Goal: Information Seeking & Learning: Learn about a topic

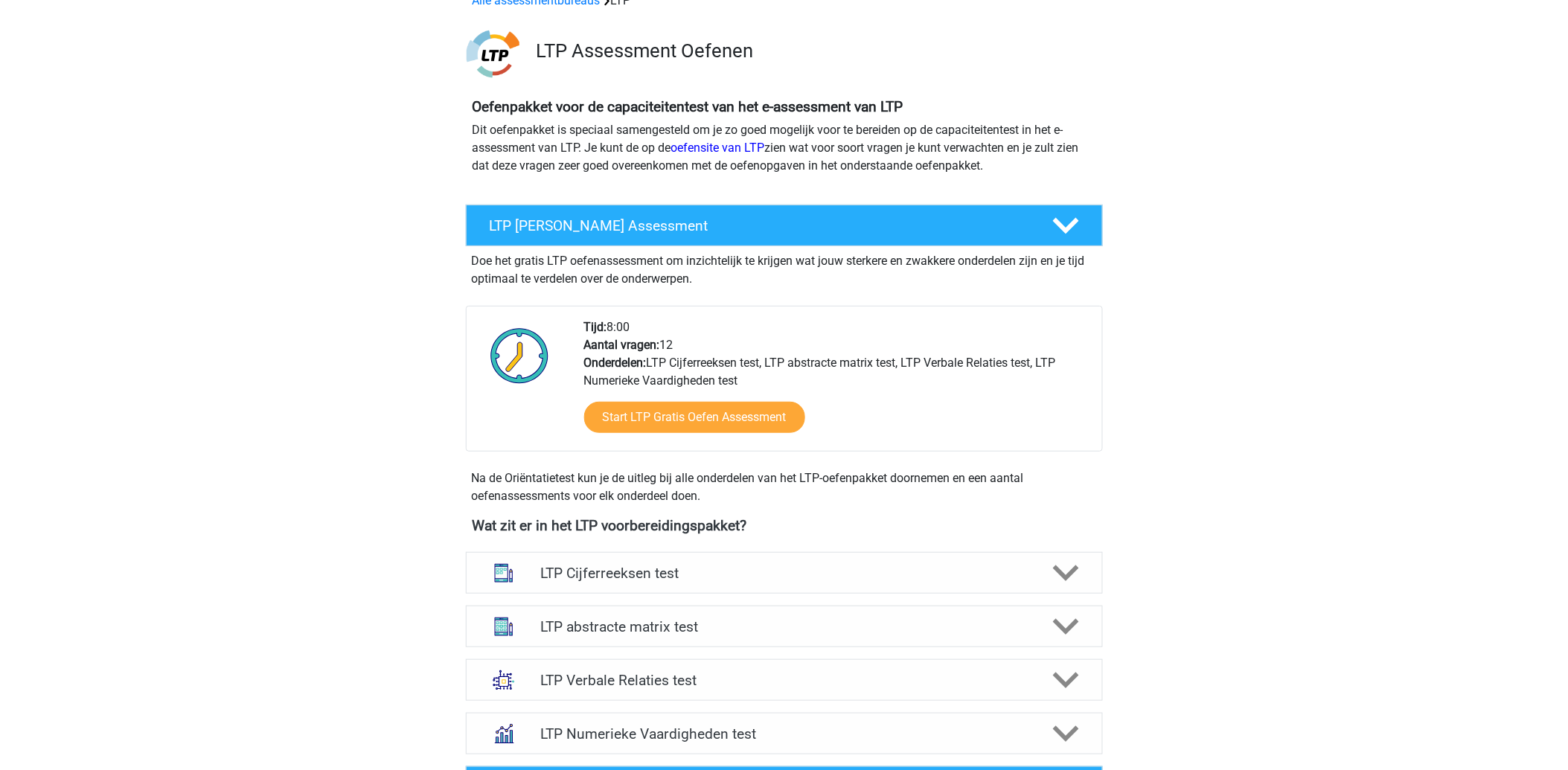
scroll to position [165, 0]
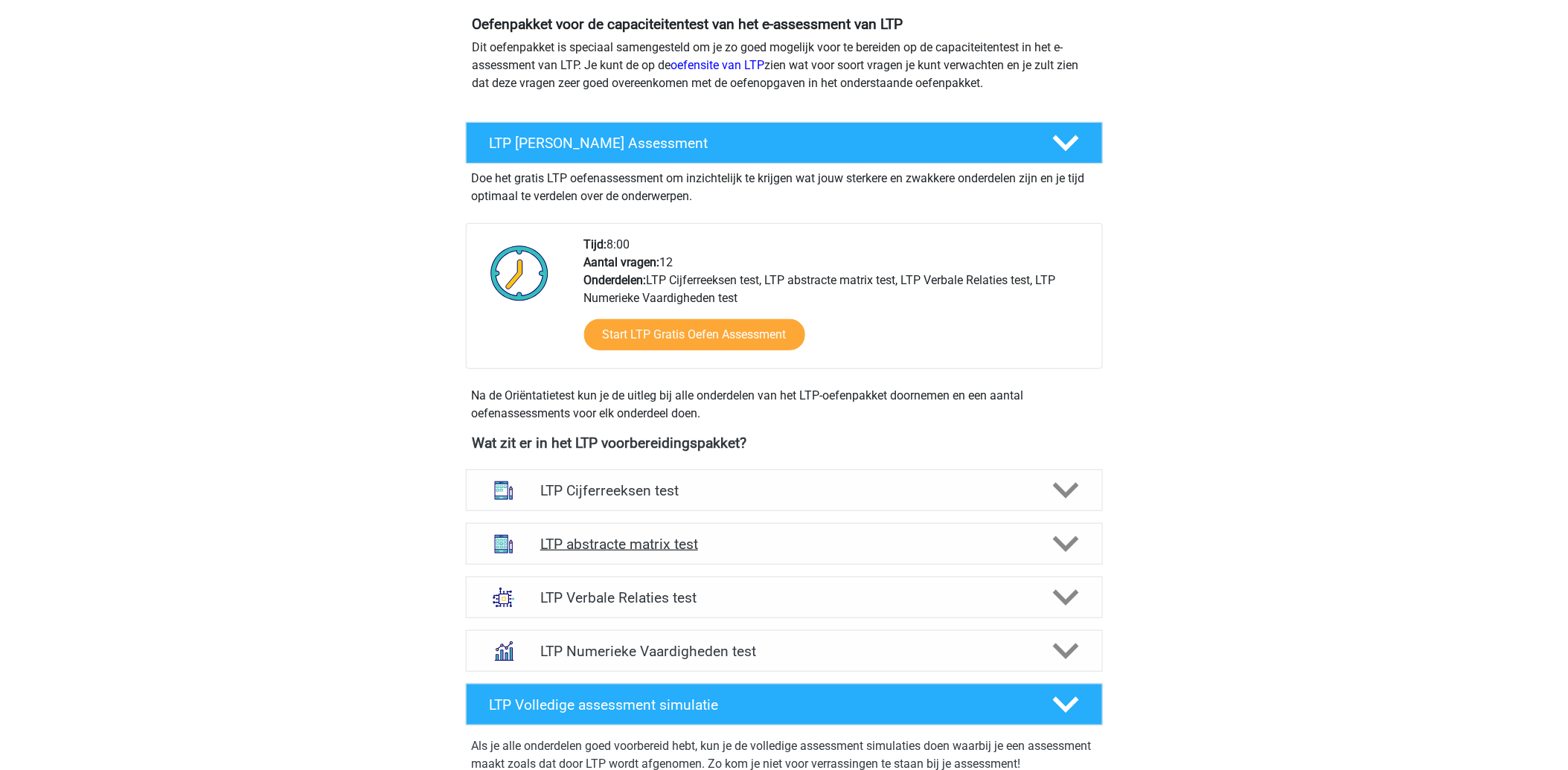
click at [671, 544] on h4 "LTP abstracte matrix test" at bounding box center [784, 544] width 487 height 17
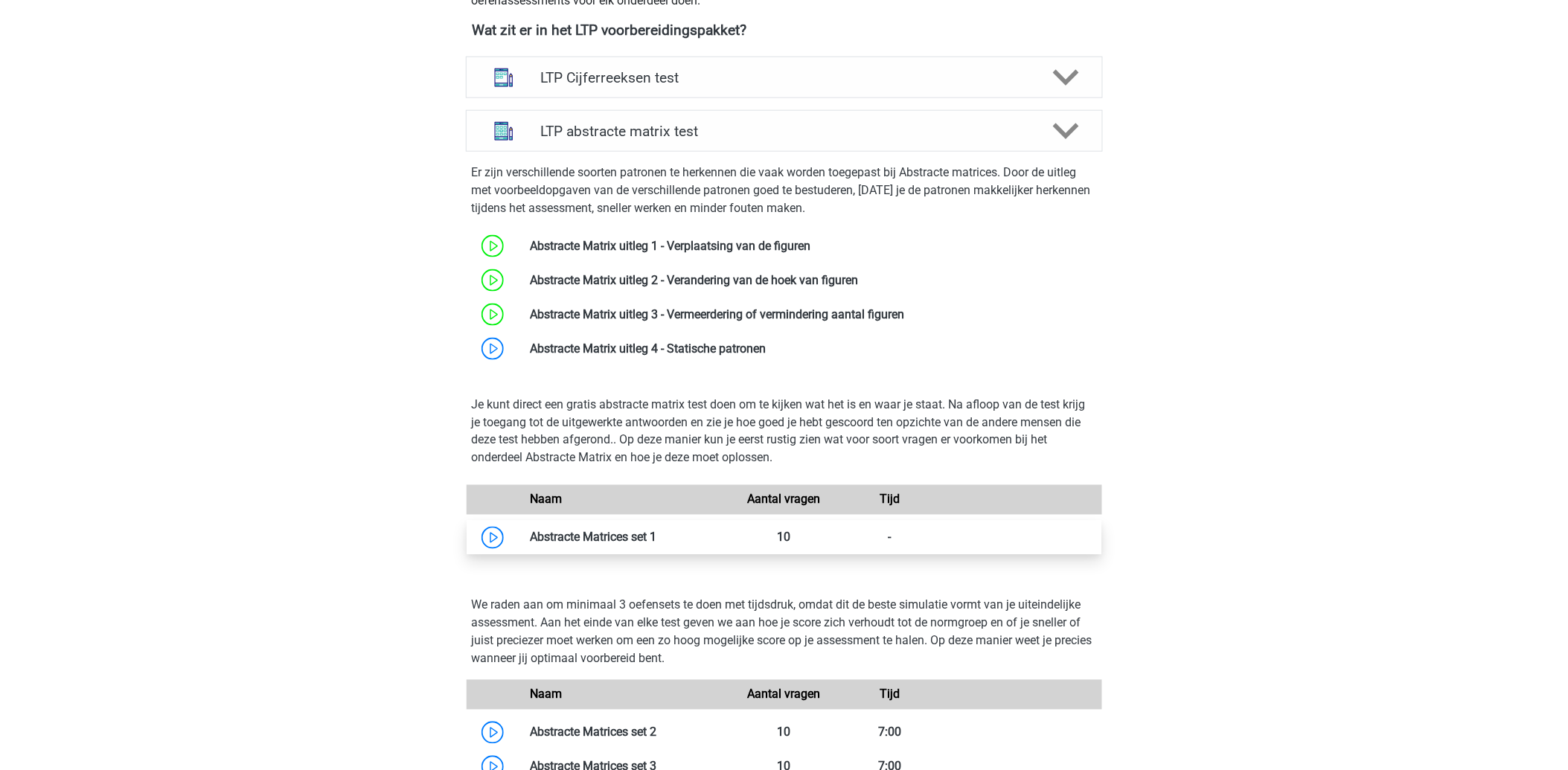
scroll to position [661, 0]
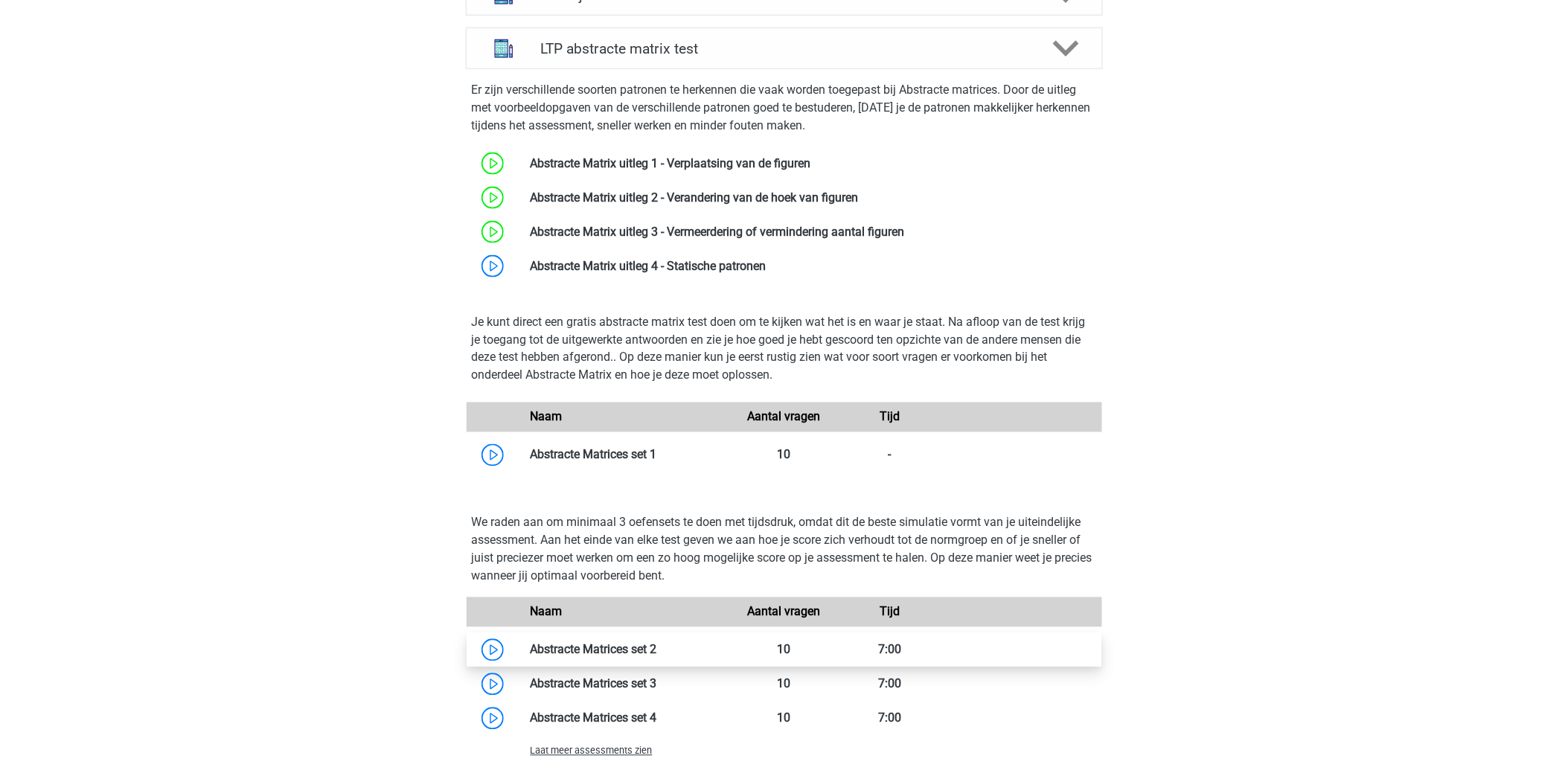
click at [658, 644] on link at bounding box center [658, 650] width 0 height 14
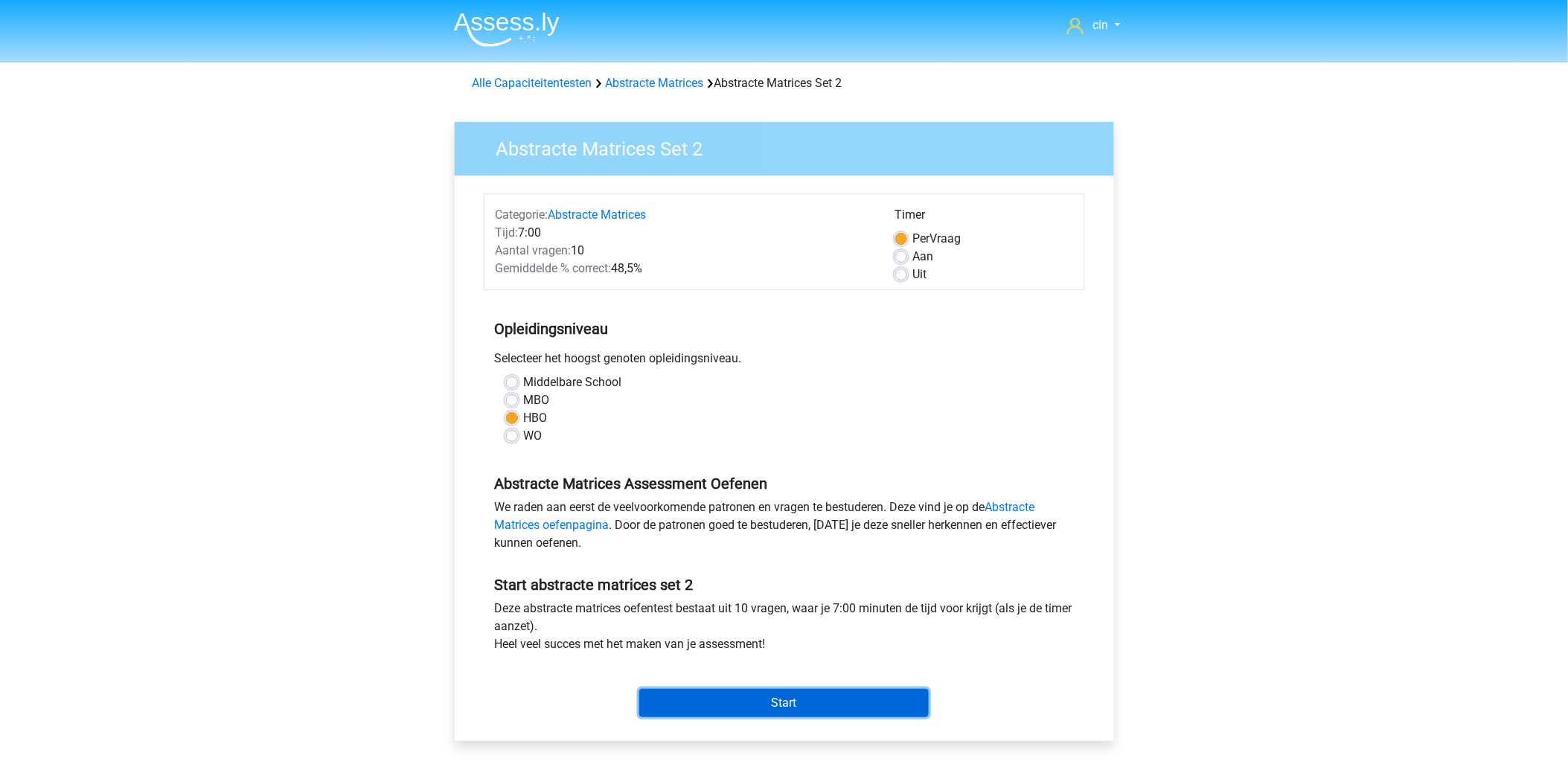
click at [805, 702] on input "Start" at bounding box center [784, 703] width 290 height 28
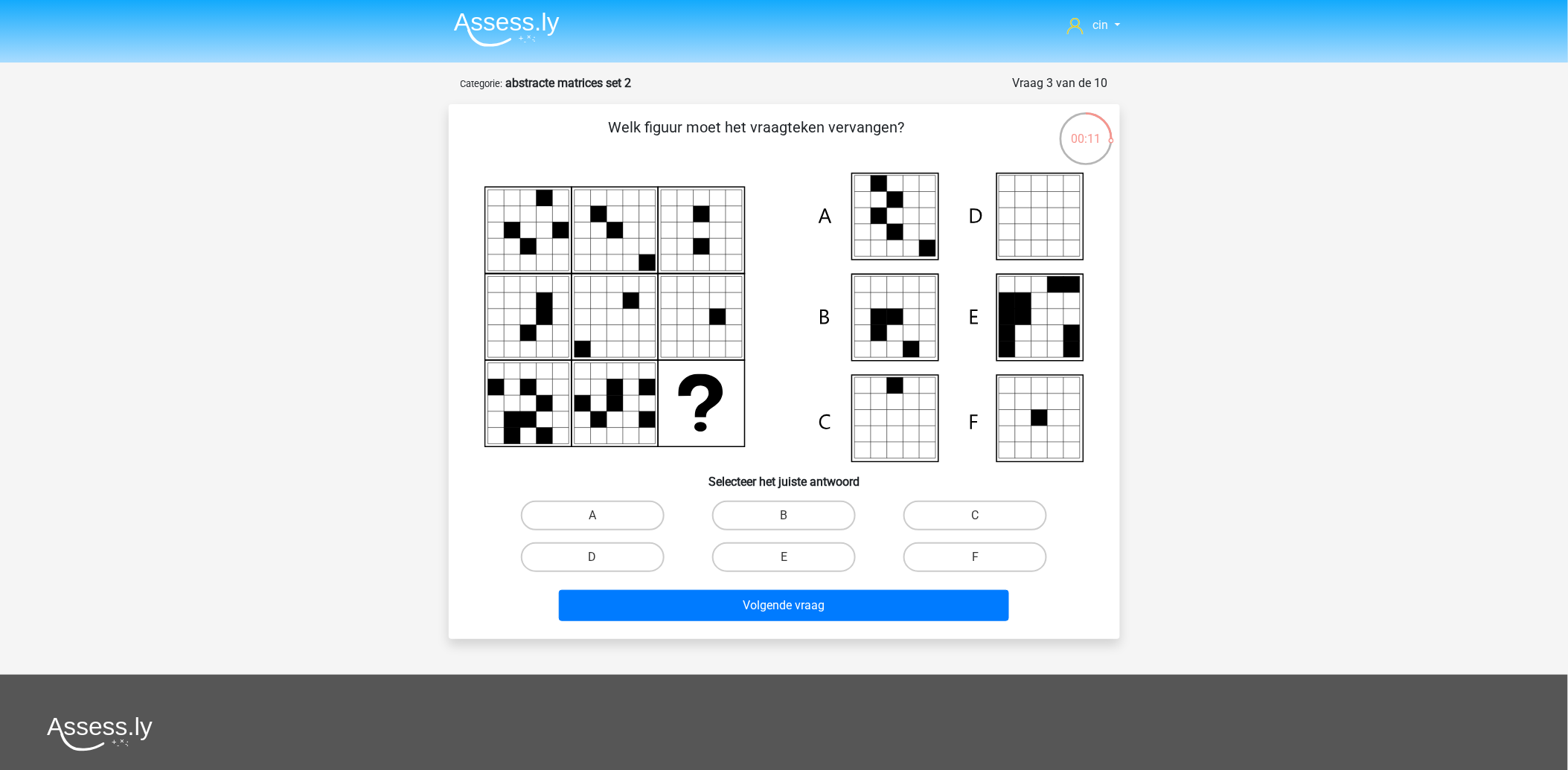
click at [1055, 435] on icon at bounding box center [1055, 434] width 17 height 17
click at [984, 552] on label "F" at bounding box center [975, 558] width 144 height 30
click at [984, 558] on input "F" at bounding box center [980, 562] width 10 height 10
radio input "true"
click at [687, 634] on div "Welk figuur moet het vraagteken vervangen?" at bounding box center [784, 371] width 672 height 535
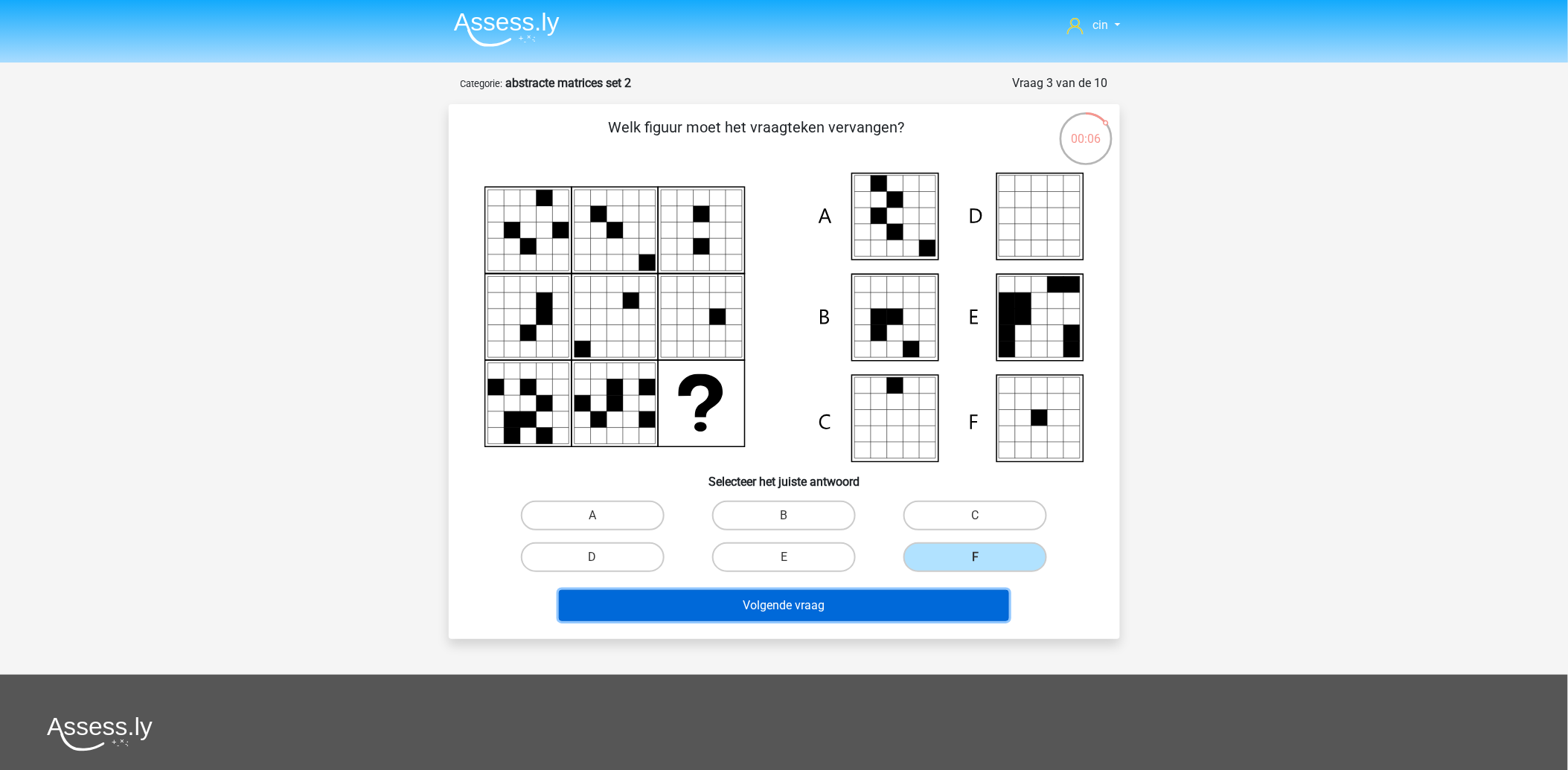
click at [701, 599] on button "Volgende vraag" at bounding box center [784, 605] width 450 height 31
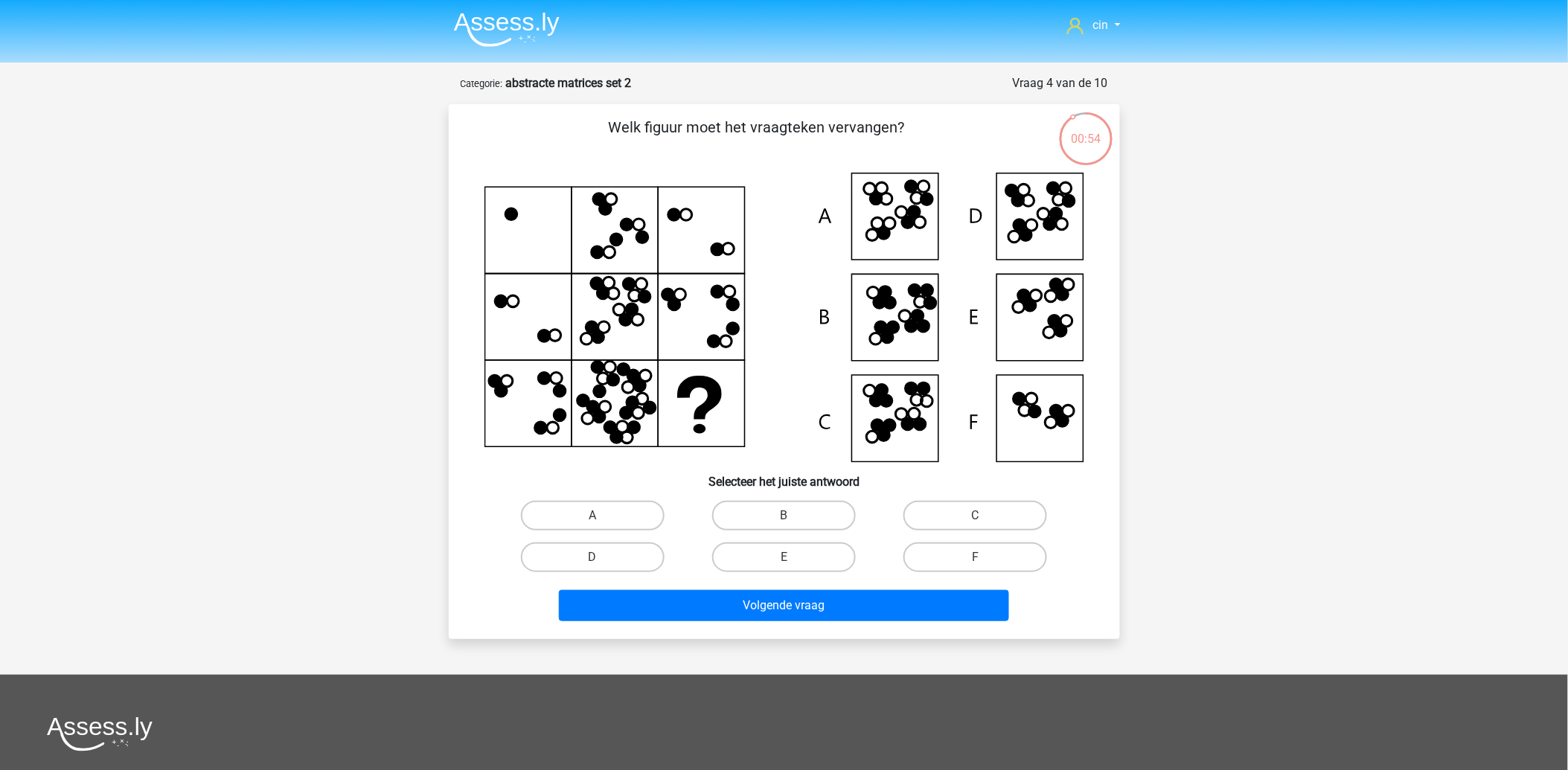
click at [518, 16] on img at bounding box center [507, 30] width 106 height 35
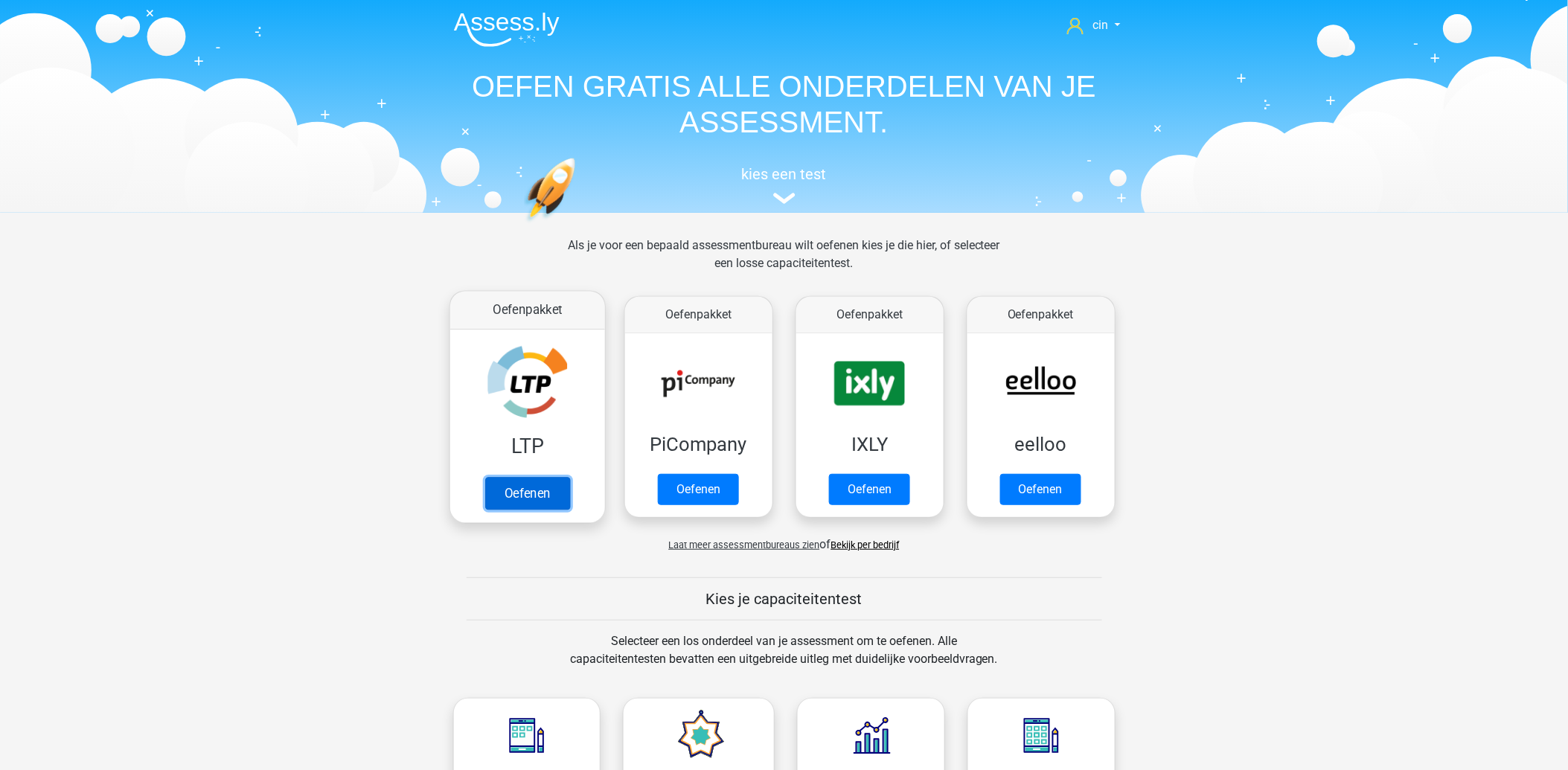
click at [517, 477] on link "Oefenen" at bounding box center [527, 492] width 85 height 33
